Goal: Task Accomplishment & Management: Manage account settings

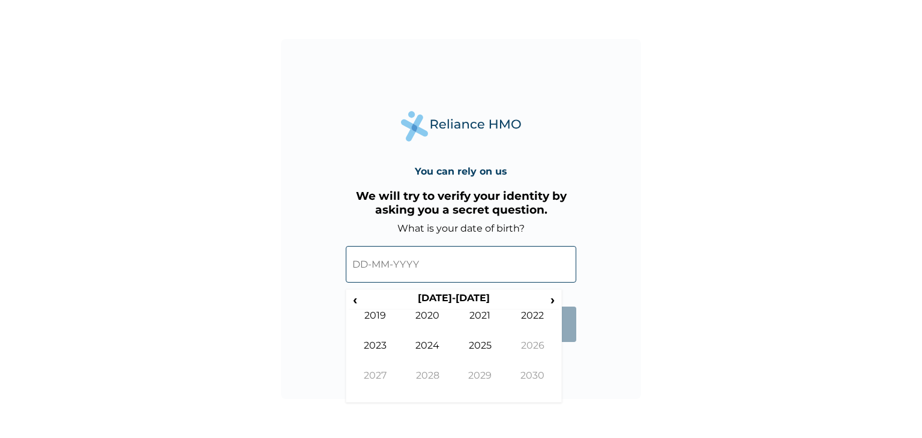
click at [359, 261] on input "text" at bounding box center [461, 264] width 231 height 37
click at [354, 300] on span "‹" at bounding box center [355, 299] width 13 height 15
click at [526, 314] on td "1992" at bounding box center [533, 325] width 53 height 30
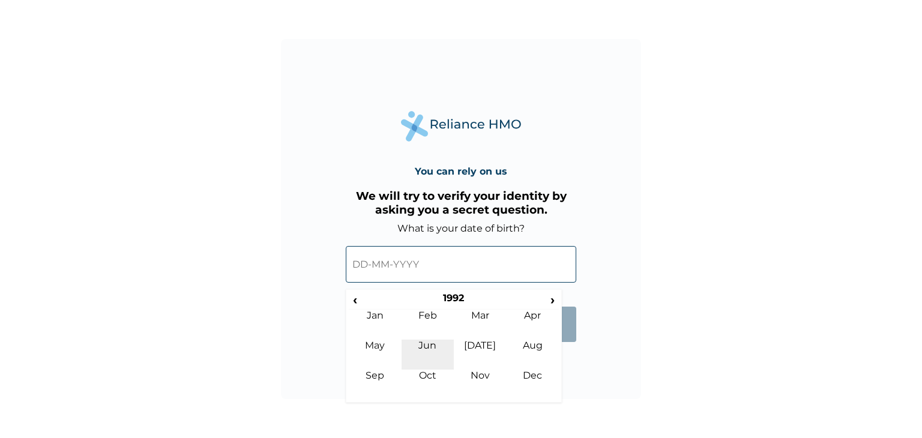
click at [439, 347] on td "Jun" at bounding box center [428, 355] width 53 height 30
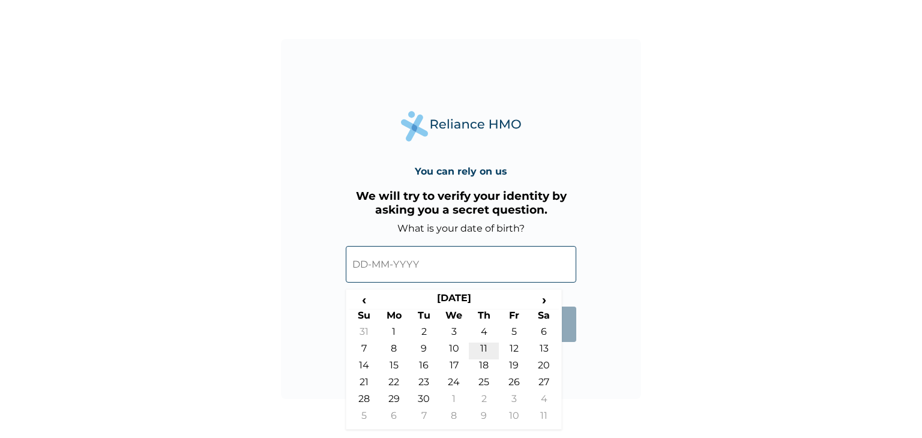
click at [481, 345] on td "11" at bounding box center [484, 351] width 30 height 17
type input "11-06-1992"
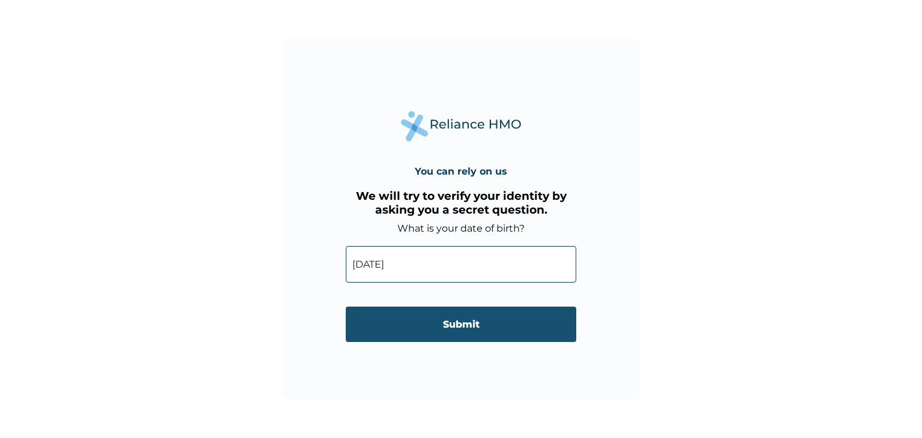
click at [474, 331] on input "Submit" at bounding box center [461, 324] width 231 height 35
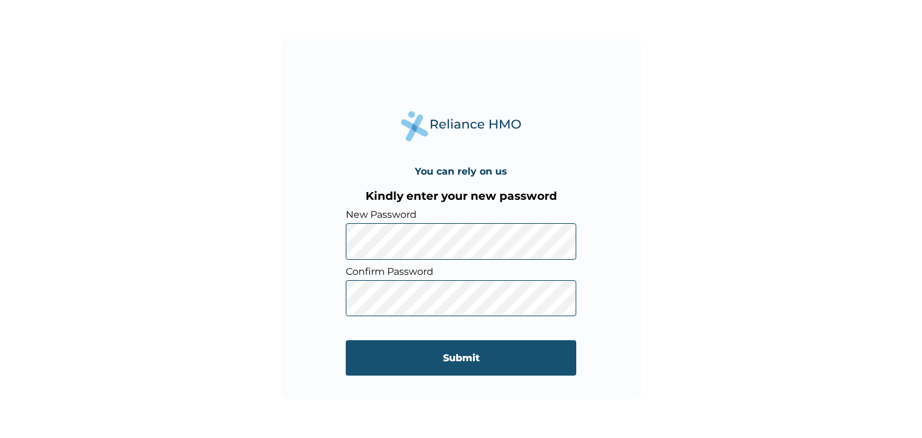
click at [357, 364] on input "Submit" at bounding box center [461, 358] width 231 height 35
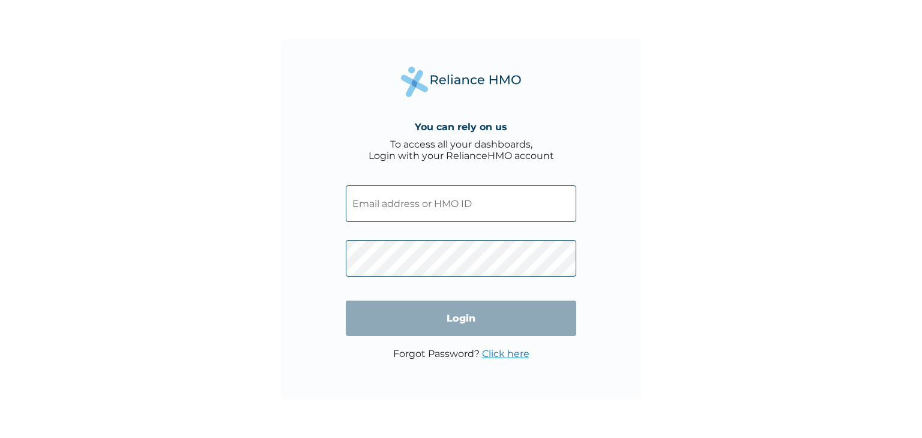
type input "[PERSON_NAME][EMAIL_ADDRESS][PERSON_NAME][DOMAIN_NAME]"
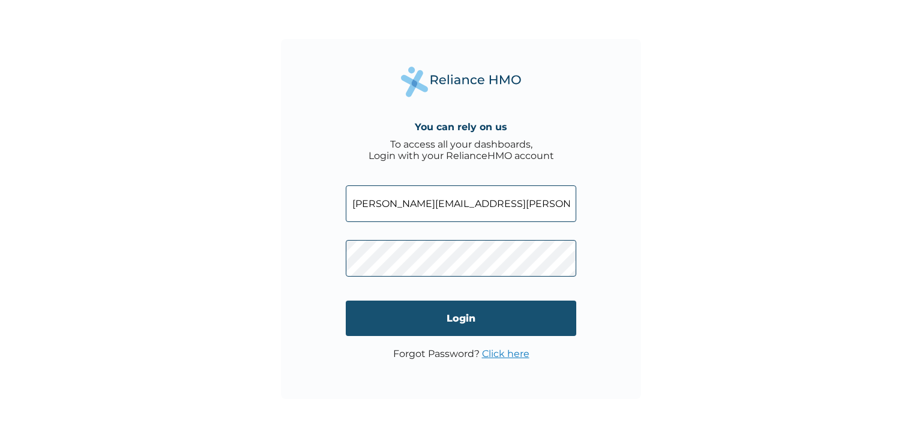
click at [392, 325] on input "Login" at bounding box center [461, 318] width 231 height 35
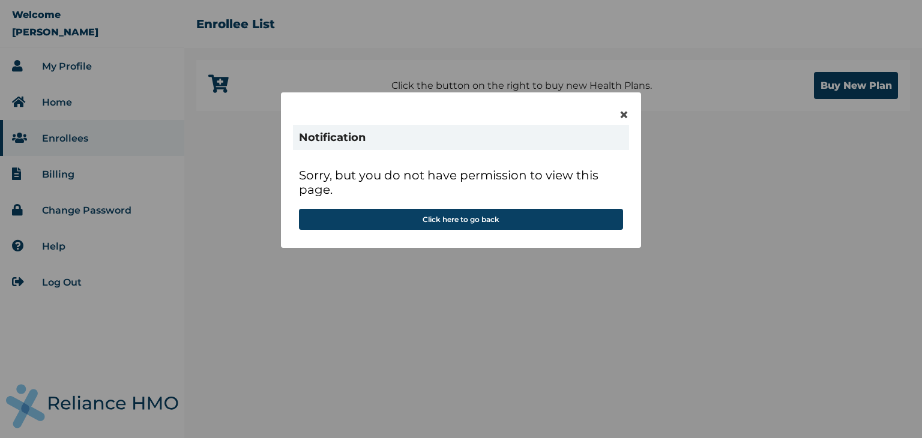
click at [93, 66] on div "× Notification Sorry, but you do not have permission to view this page. Click h…" at bounding box center [461, 219] width 922 height 438
click at [622, 115] on span "×" at bounding box center [624, 114] width 10 height 20
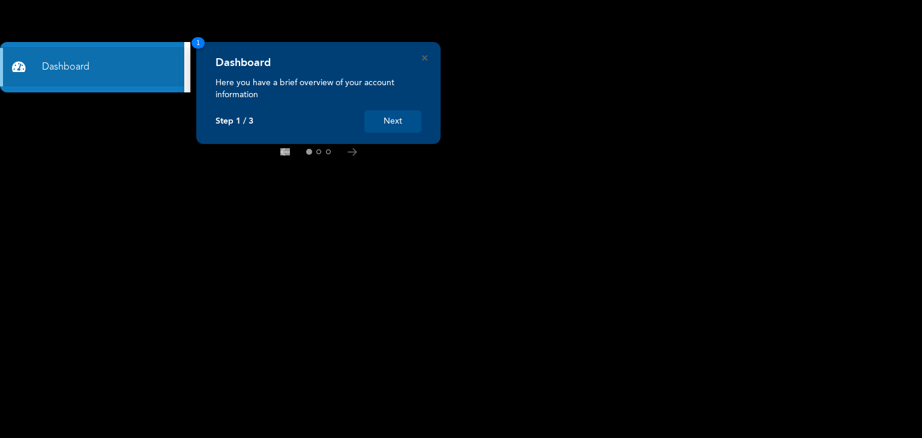
click at [390, 120] on button "Next" at bounding box center [393, 121] width 57 height 22
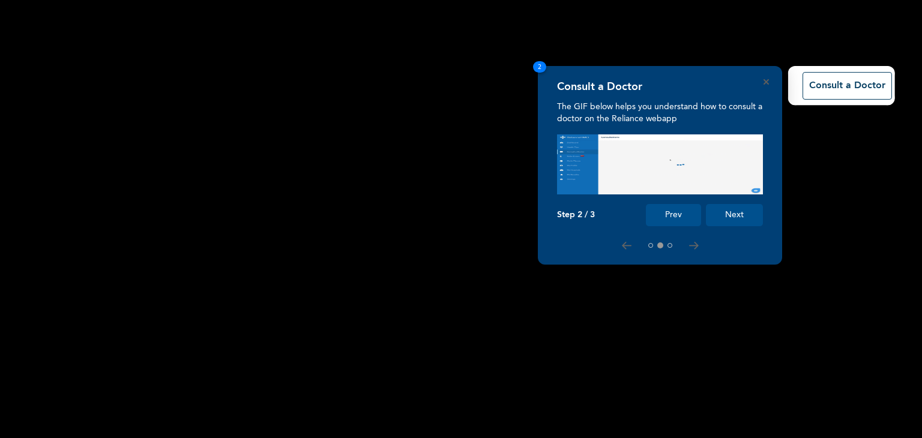
click at [724, 217] on button "Next" at bounding box center [734, 215] width 57 height 22
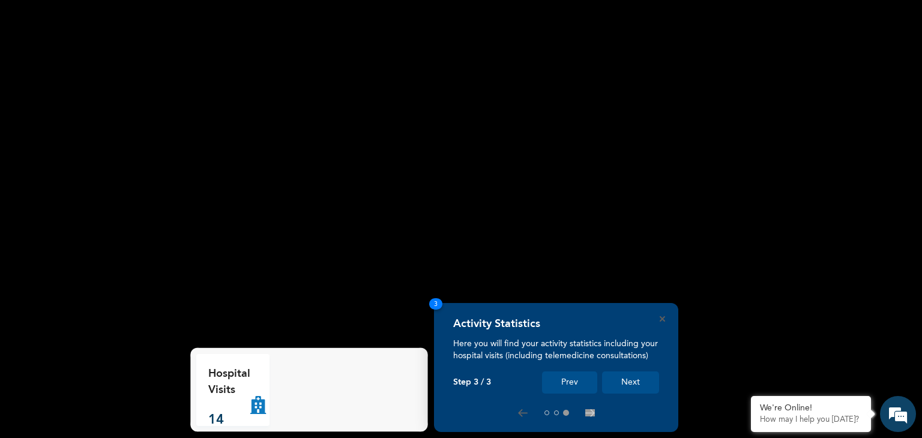
click at [641, 389] on button "Next" at bounding box center [630, 383] width 57 height 22
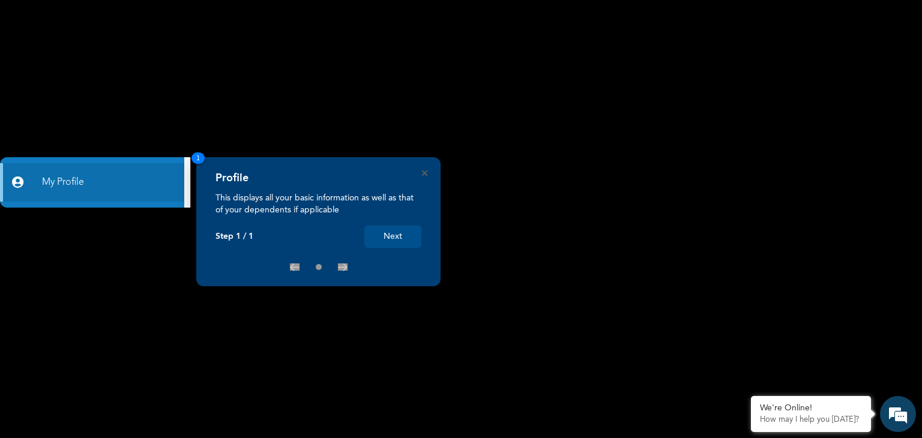
click at [410, 231] on button "Next" at bounding box center [393, 237] width 57 height 22
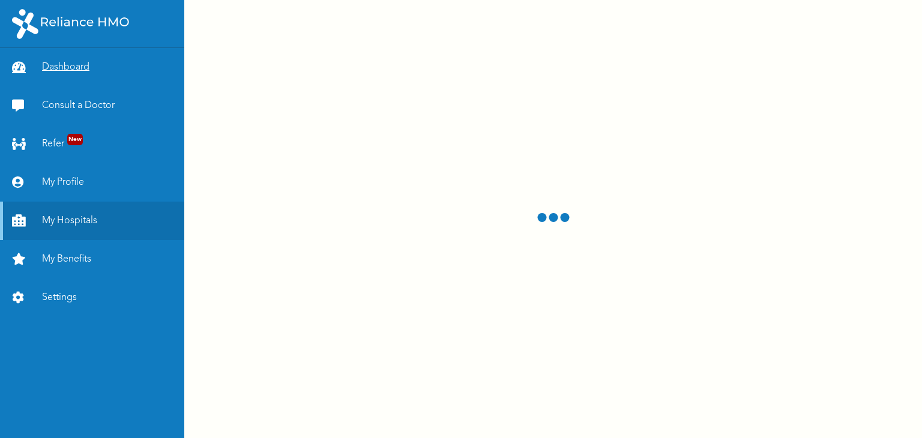
click at [70, 64] on link "Dashboard" at bounding box center [92, 67] width 184 height 38
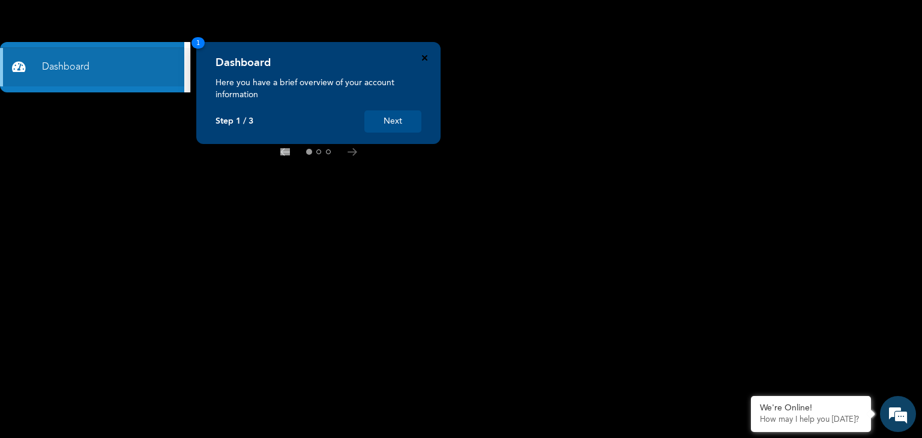
click at [424, 59] on icon "Close" at bounding box center [424, 57] width 5 height 5
